Goal: Task Accomplishment & Management: Use online tool/utility

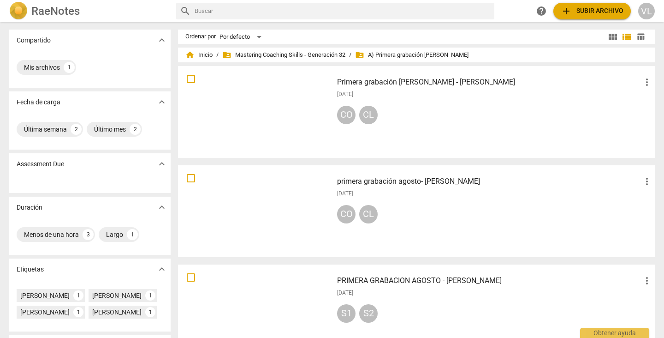
click at [286, 207] on div at bounding box center [255, 210] width 149 height 85
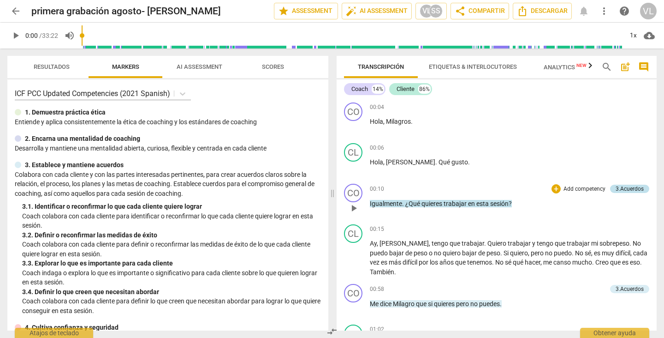
click at [626, 189] on div "3.Acuerdos" at bounding box center [630, 189] width 28 height 8
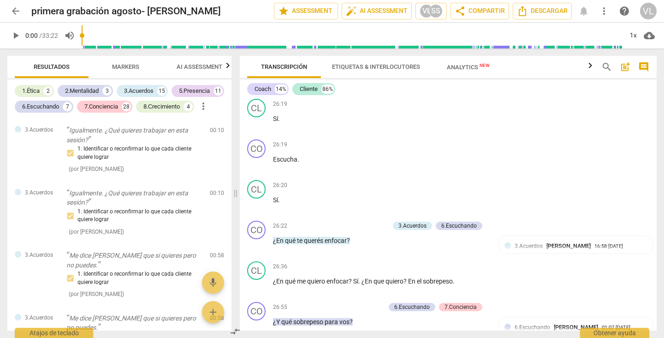
scroll to position [3254, 0]
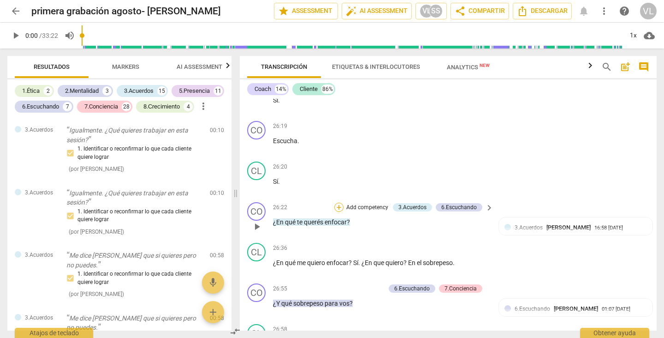
click at [336, 212] on div "+" at bounding box center [338, 207] width 9 height 9
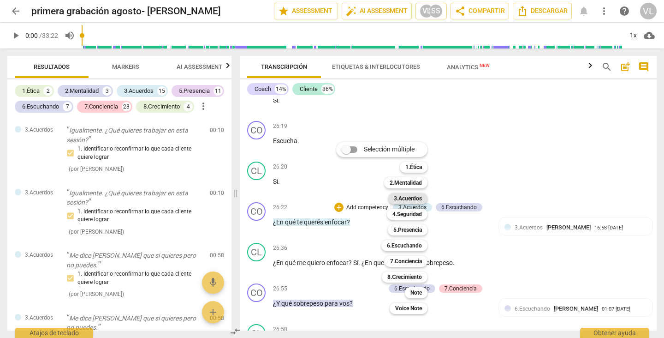
click at [407, 198] on b "3.Acuerdos" at bounding box center [408, 198] width 28 height 11
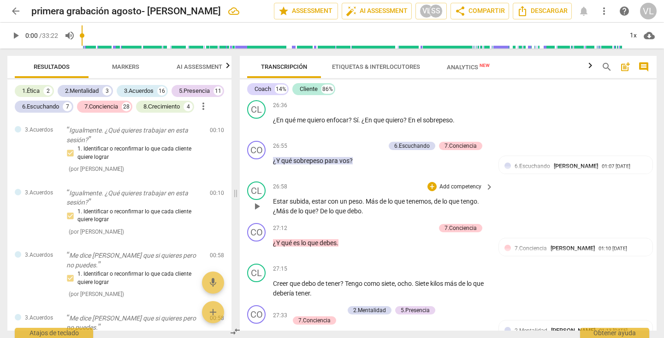
scroll to position [3378, 0]
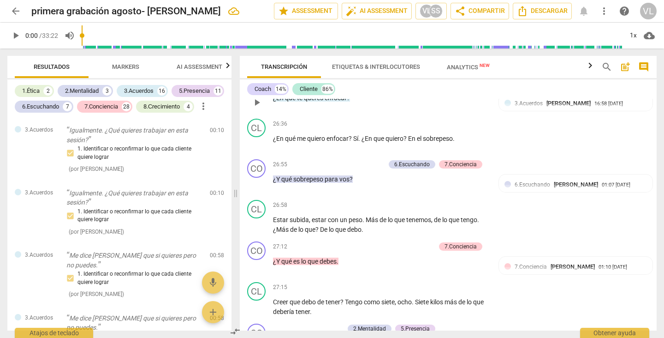
click at [337, 88] on div "+" at bounding box center [338, 82] width 9 height 9
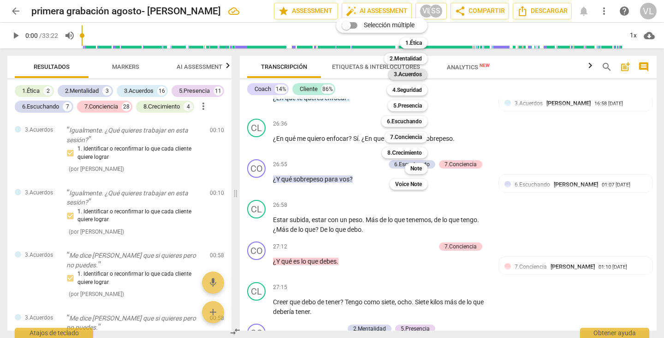
click at [399, 74] on b "3.Acuerdos" at bounding box center [408, 74] width 28 height 11
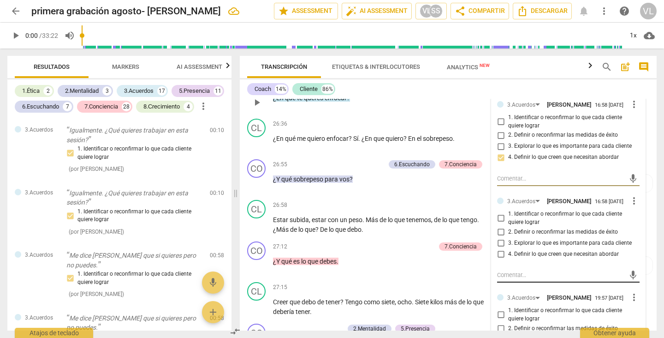
click at [514, 279] on textarea at bounding box center [561, 274] width 128 height 9
click at [547, 301] on span "[PERSON_NAME]" at bounding box center [569, 297] width 44 height 7
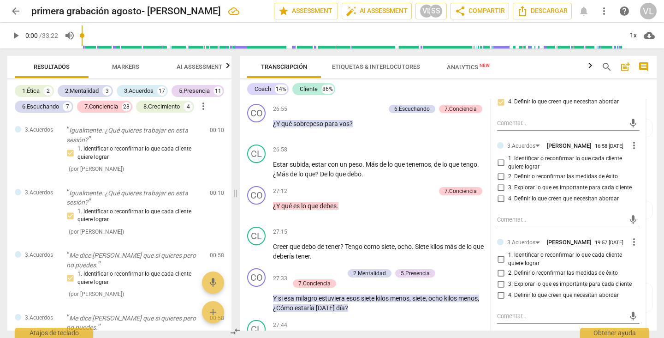
scroll to position [3452, 0]
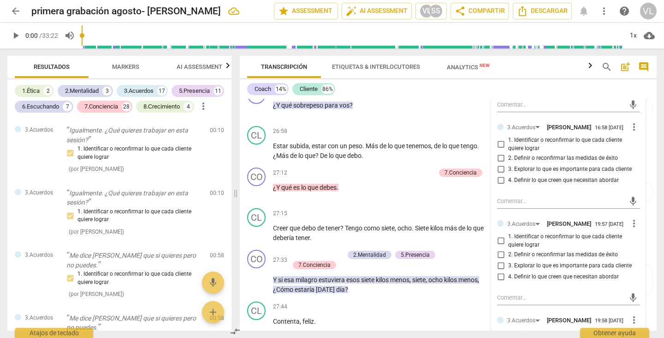
click at [498, 282] on input "4. Definir lo que creen que necesitan abordar" at bounding box center [501, 276] width 15 height 11
checkbox input "true"
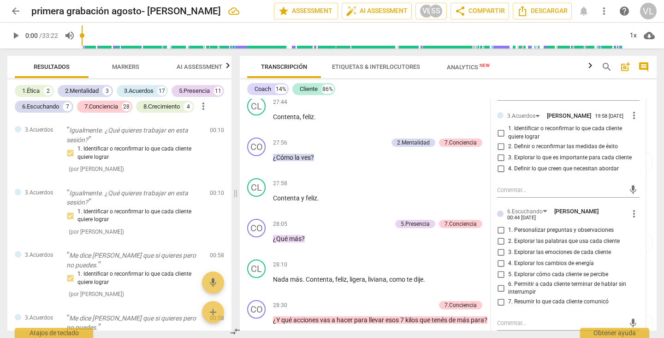
scroll to position [3655, 0]
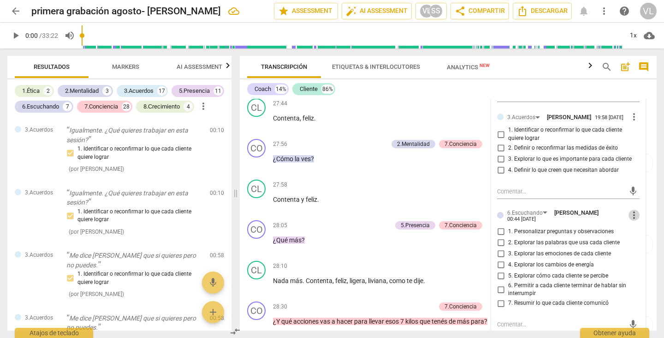
click at [630, 221] on span "more_vert" at bounding box center [634, 214] width 11 height 11
click at [633, 249] on li "Borrar" at bounding box center [640, 253] width 32 height 18
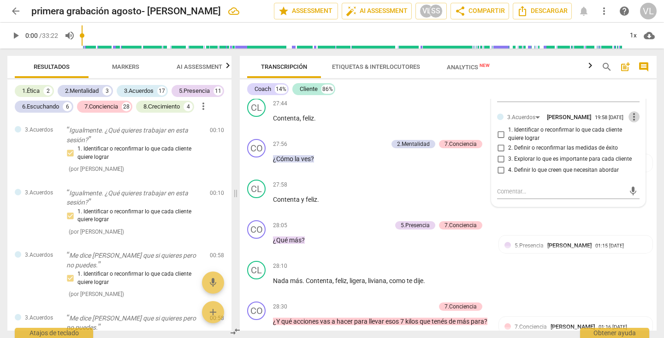
click at [630, 122] on span "more_vert" at bounding box center [634, 116] width 11 height 11
click at [634, 159] on li "Borrar" at bounding box center [640, 155] width 32 height 18
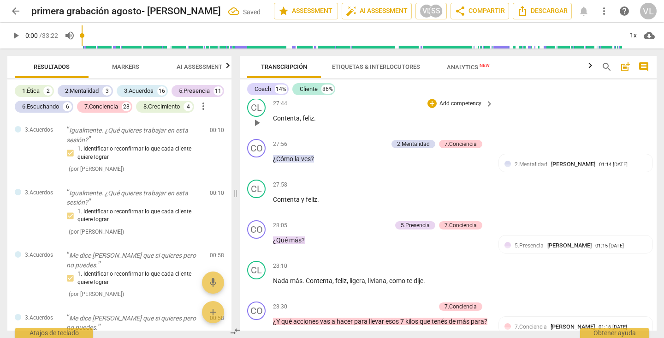
click at [552, 135] on div "CL play_arrow pause 27:44 + Add competency keyboard_arrow_right Contenta , feli…" at bounding box center [448, 115] width 417 height 41
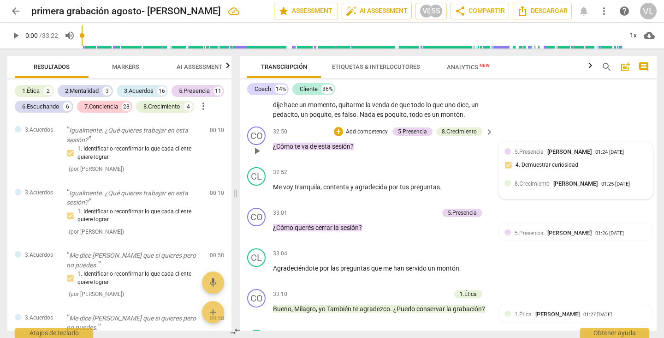
scroll to position [4623, 0]
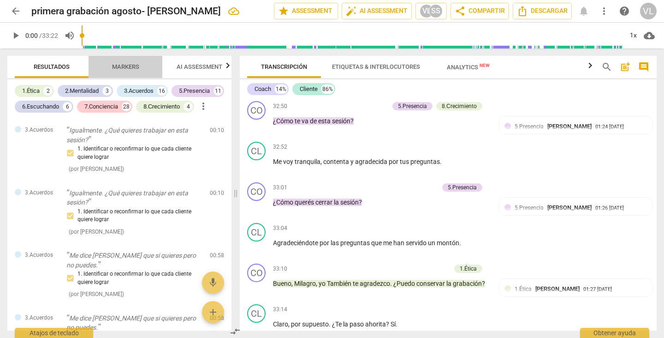
click at [122, 64] on span "Markers" at bounding box center [125, 66] width 27 height 7
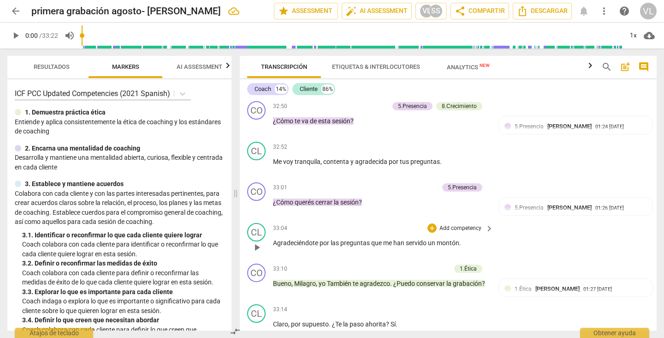
click at [575, 260] on div "CL play_arrow pause 33:04 + Add competency keyboard_arrow_right Agradeciéndote …" at bounding box center [448, 239] width 417 height 41
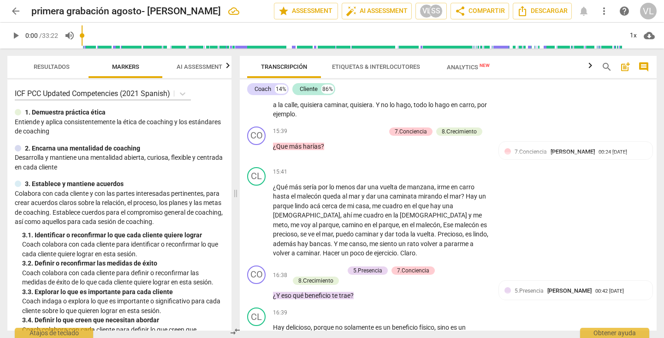
scroll to position [1866, 0]
